Goal: Information Seeking & Learning: Understand process/instructions

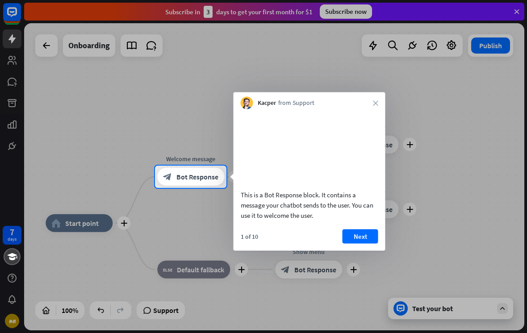
click at [376, 105] on icon "close" at bounding box center [375, 102] width 5 height 5
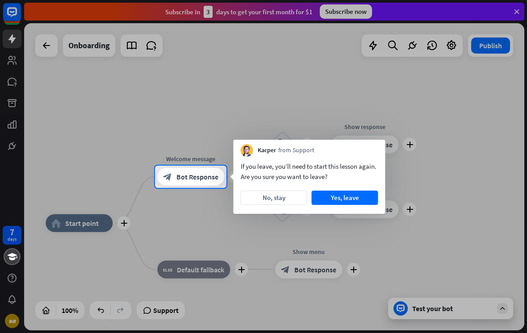
click at [281, 193] on button "No, stay" at bounding box center [274, 198] width 67 height 14
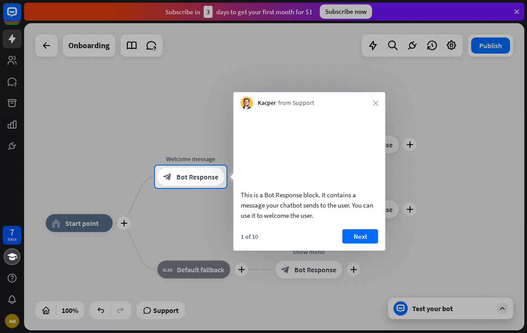
click at [355, 242] on button "Next" at bounding box center [361, 236] width 36 height 14
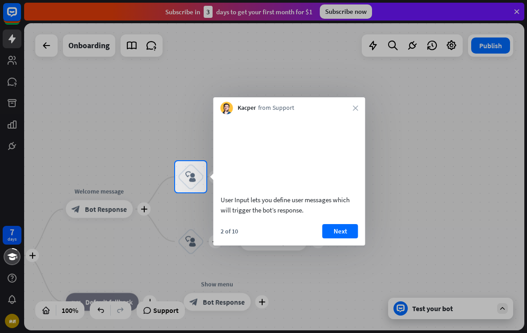
click at [345, 239] on button "Next" at bounding box center [340, 231] width 36 height 14
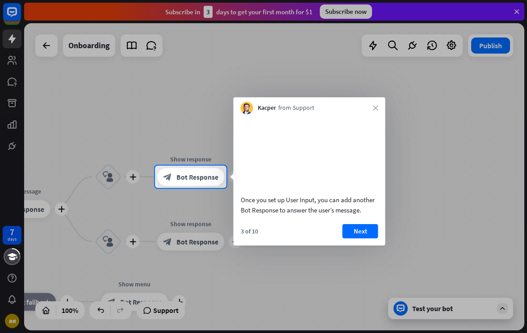
click at [361, 239] on button "Next" at bounding box center [361, 231] width 36 height 14
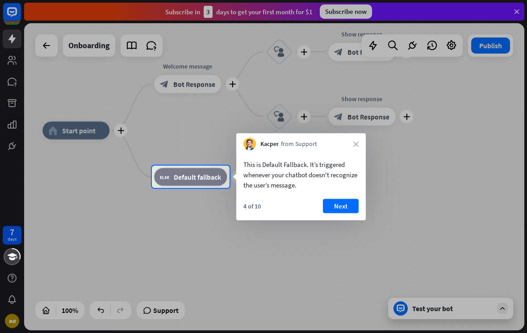
click at [331, 203] on button "Next" at bounding box center [341, 206] width 36 height 14
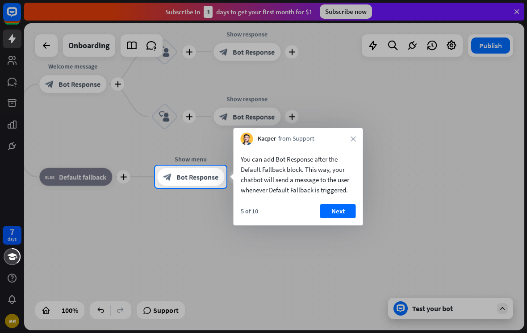
click at [345, 206] on button "Next" at bounding box center [338, 211] width 36 height 14
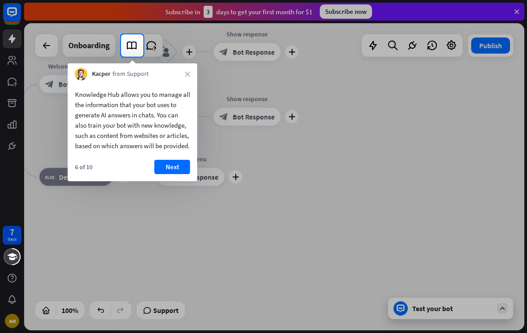
click at [172, 174] on button "Next" at bounding box center [173, 167] width 36 height 14
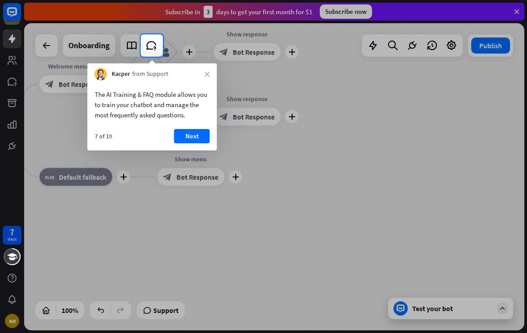
click at [185, 139] on button "Next" at bounding box center [192, 136] width 36 height 14
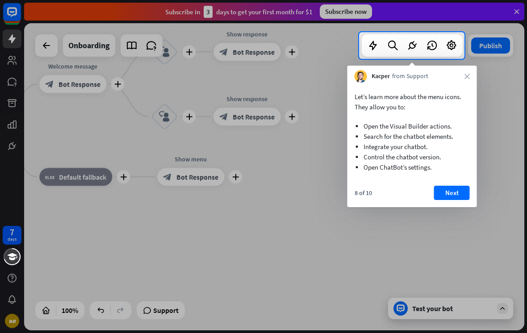
click at [455, 191] on button "Next" at bounding box center [452, 193] width 36 height 14
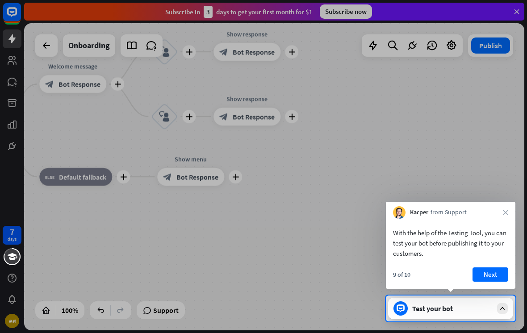
click at [507, 205] on div "Kacper from Support close" at bounding box center [451, 210] width 130 height 17
click at [490, 264] on div "With the help of the Testing Tool, you can test your bot before publishing it t…" at bounding box center [451, 254] width 130 height 70
click at [489, 268] on button "Next" at bounding box center [491, 275] width 36 height 14
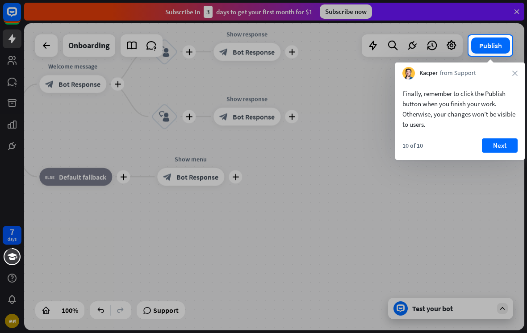
click at [490, 143] on button "Next" at bounding box center [500, 145] width 36 height 14
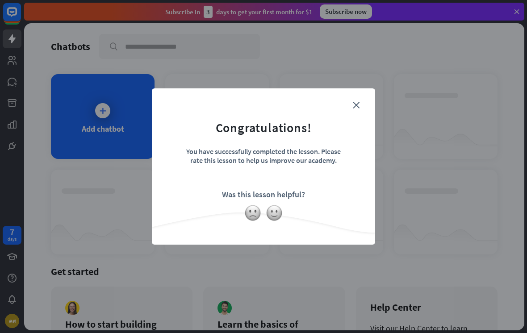
click at [357, 100] on form "Congratulations! You have successfully completed the lesson. Please rate this l…" at bounding box center [263, 153] width 201 height 107
click at [355, 102] on icon "close" at bounding box center [356, 105] width 7 height 7
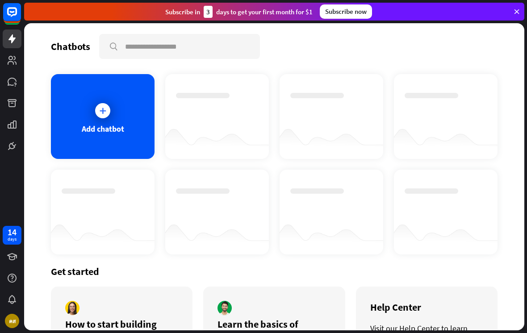
click at [64, 111] on div at bounding box center [274, 176] width 500 height 307
